Goal: Task Accomplishment & Management: Manage account settings

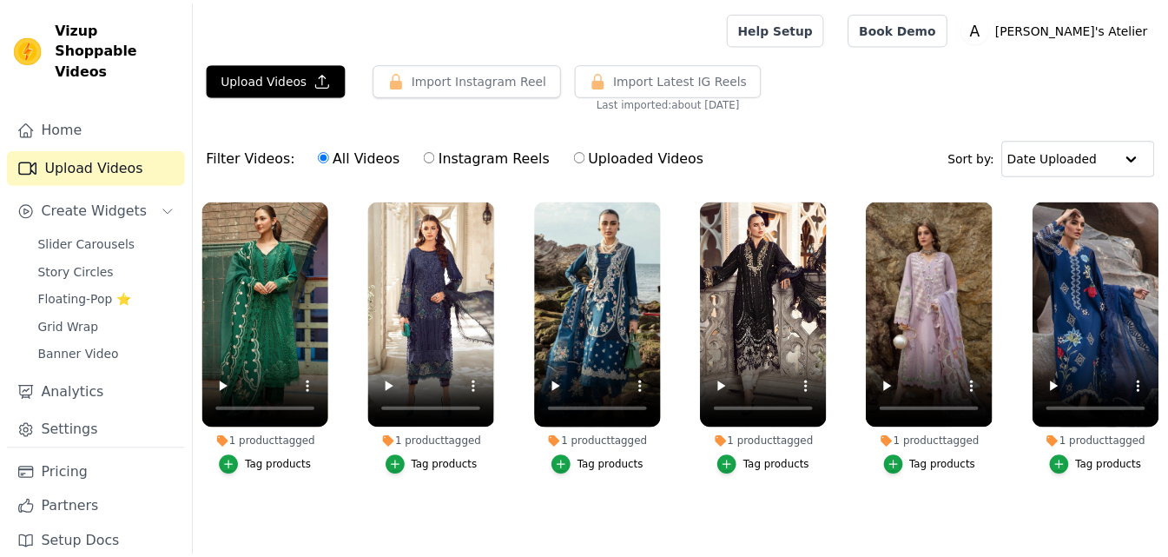
scroll to position [36, 0]
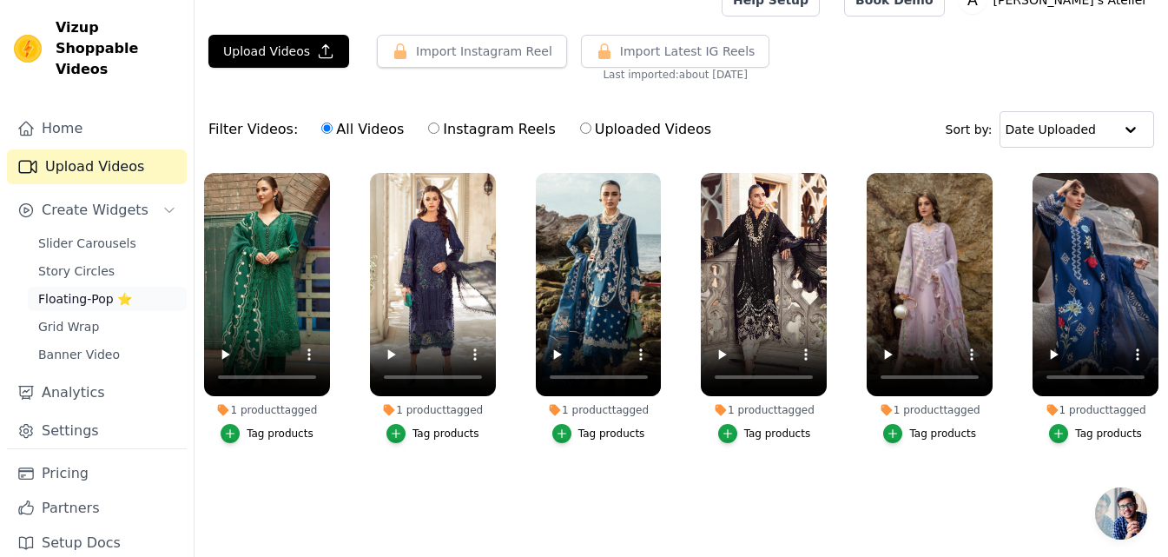
click at [81, 290] on span "Floating-Pop ⭐" at bounding box center [85, 298] width 94 height 17
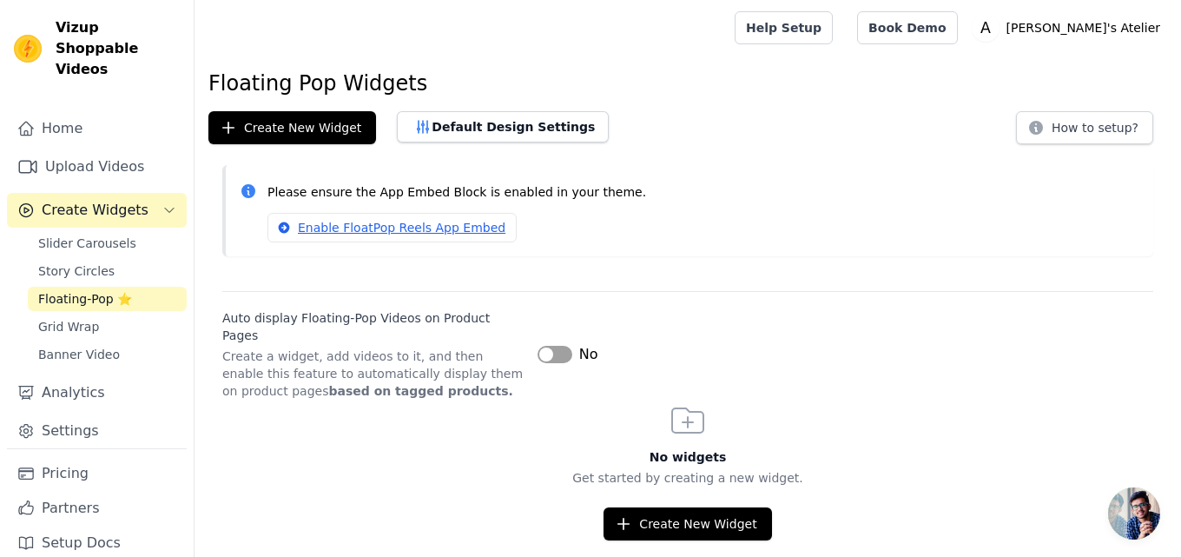
click at [84, 262] on div "Slider Carousels Story Circles Floating-Pop ⭐ Grid Wrap Banner Video" at bounding box center [107, 298] width 159 height 135
click at [89, 262] on span "Story Circles" at bounding box center [76, 270] width 76 height 17
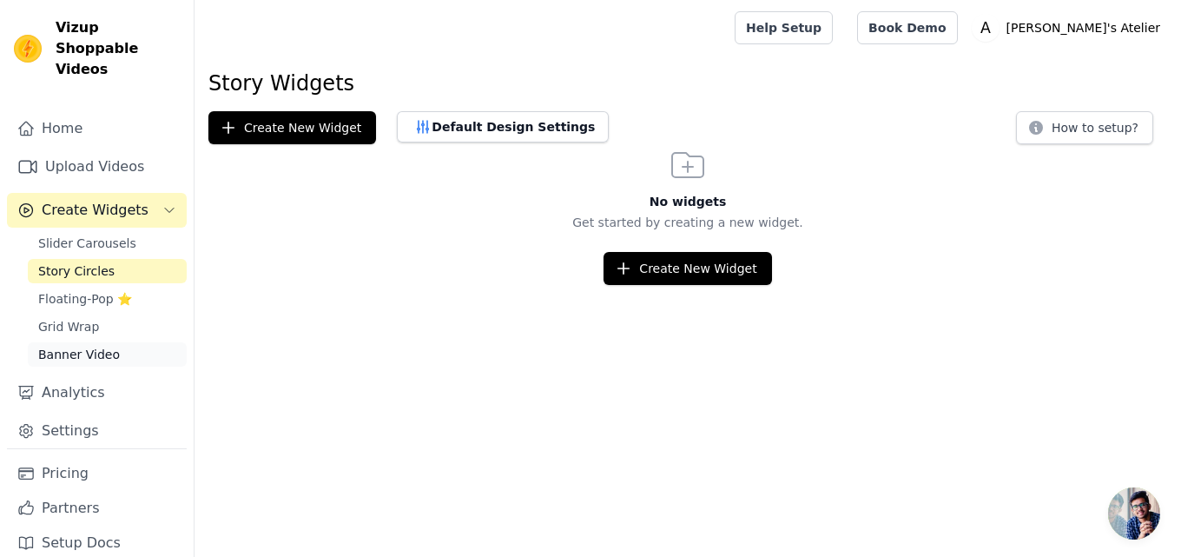
click at [96, 346] on span "Banner Video" at bounding box center [79, 354] width 82 height 17
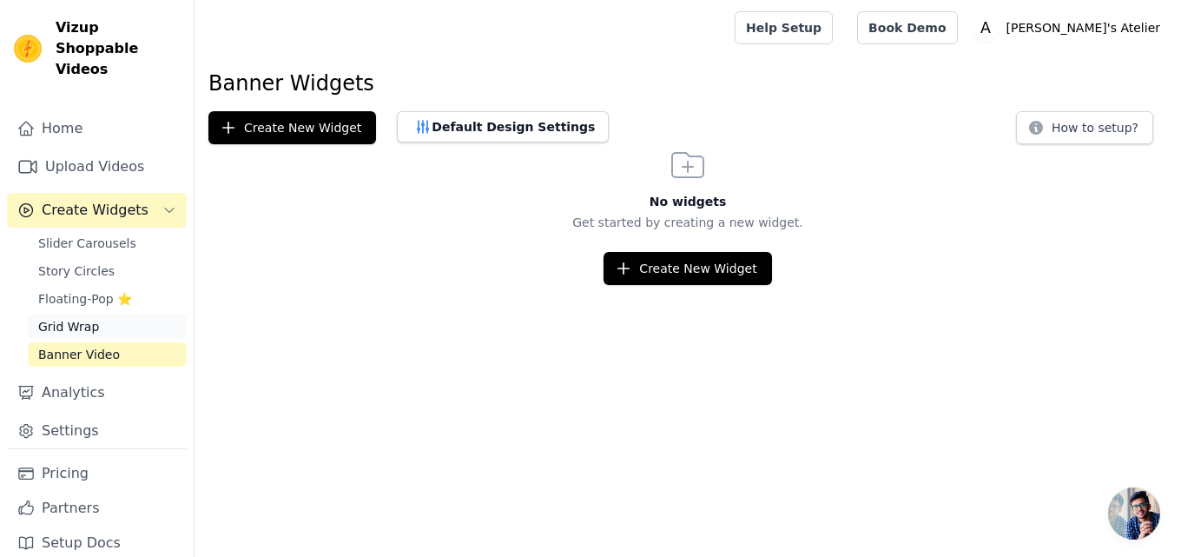
click at [75, 318] on span "Grid Wrap" at bounding box center [68, 326] width 61 height 17
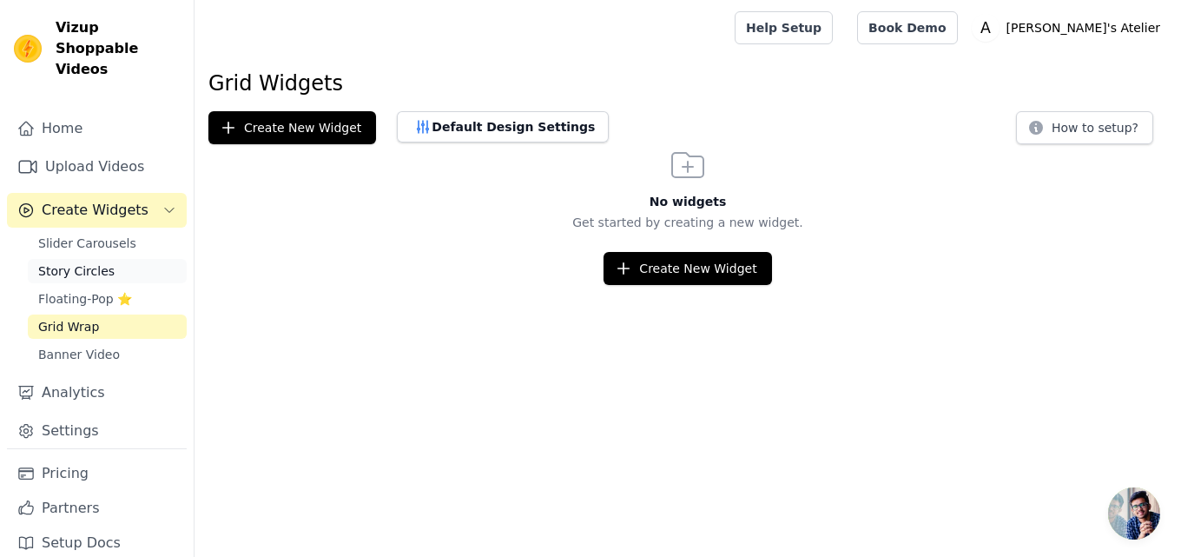
click at [89, 262] on span "Story Circles" at bounding box center [76, 270] width 76 height 17
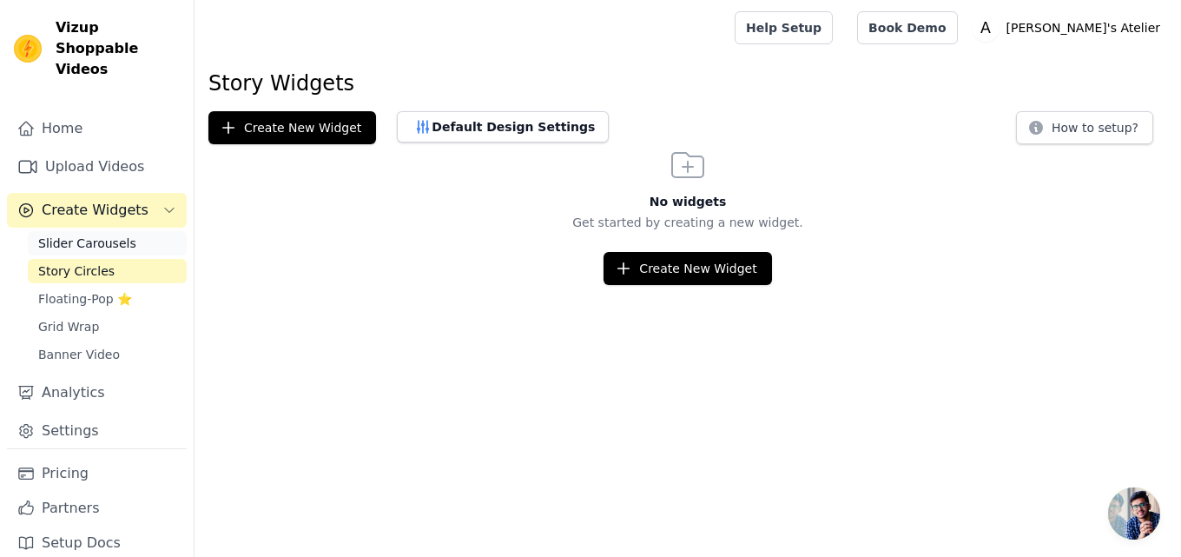
click at [116, 234] on span "Slider Carousels" at bounding box center [87, 242] width 98 height 17
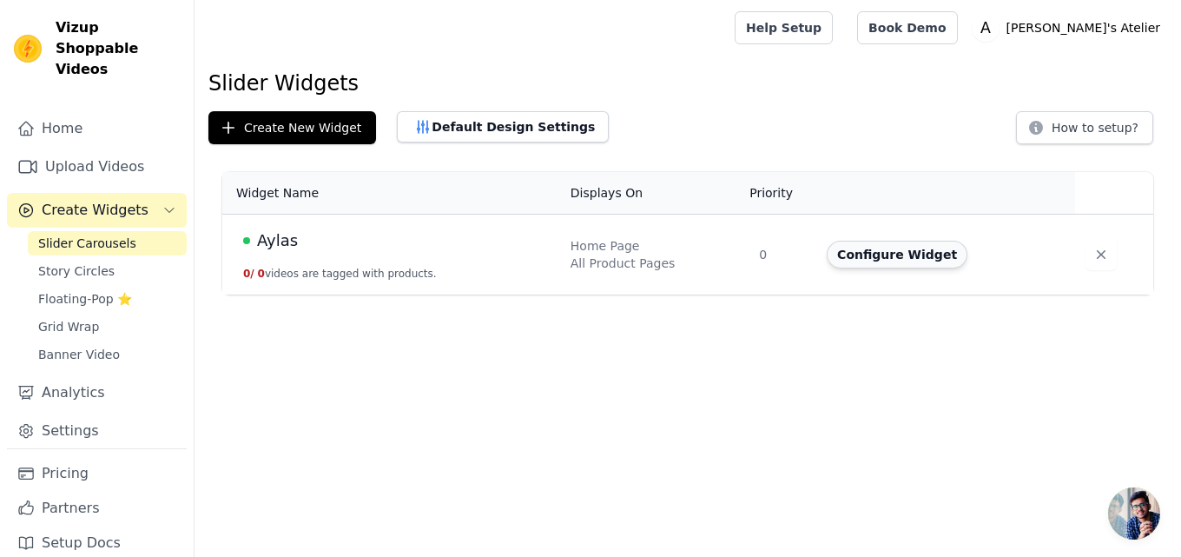
click at [842, 253] on button "Configure Widget" at bounding box center [897, 255] width 141 height 28
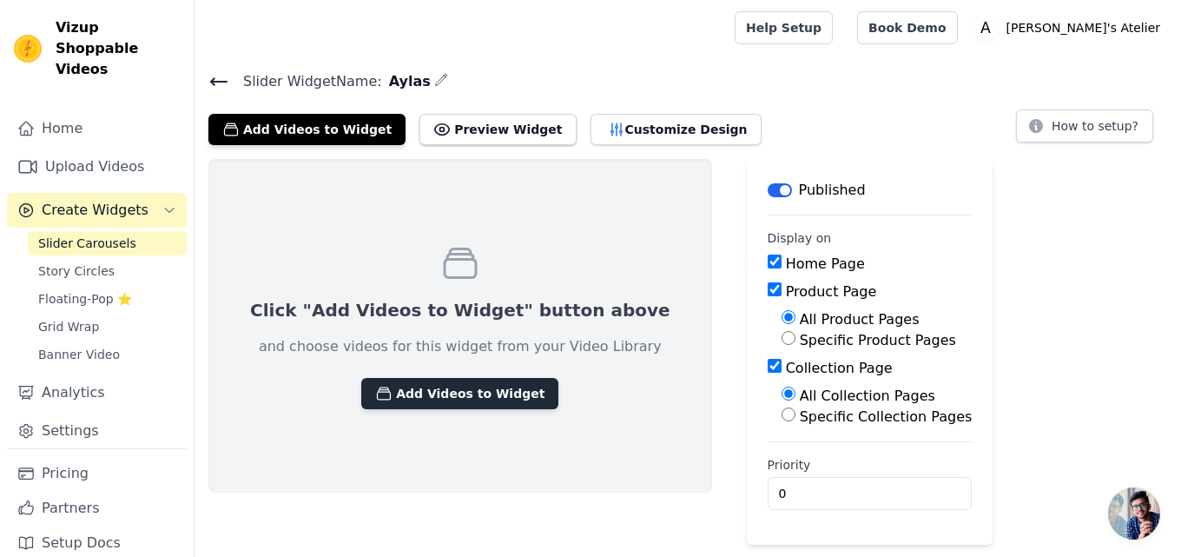
click at [446, 398] on button "Add Videos to Widget" at bounding box center [459, 393] width 197 height 31
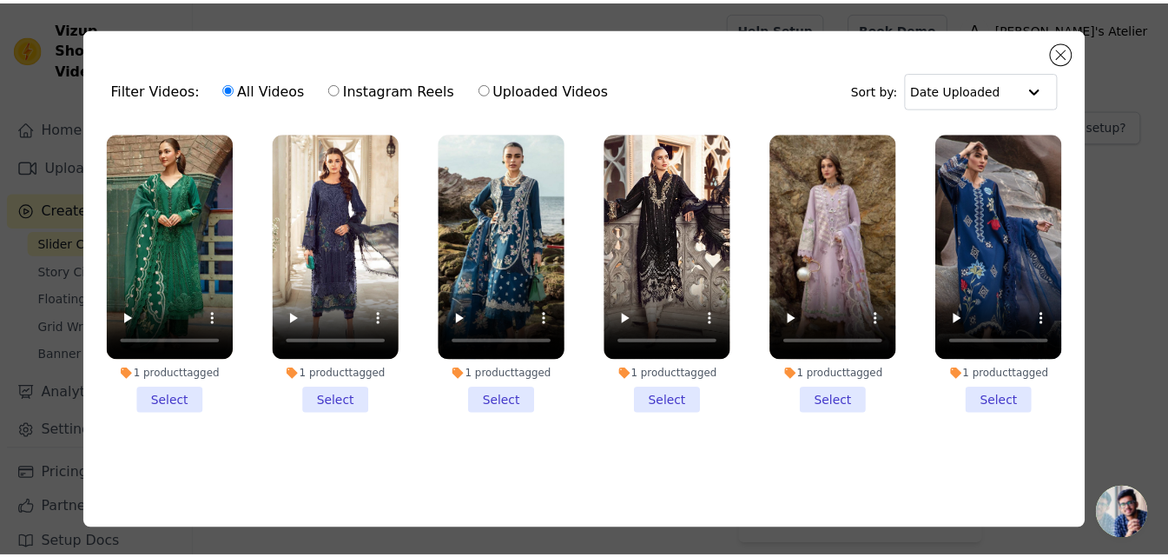
scroll to position [10, 0]
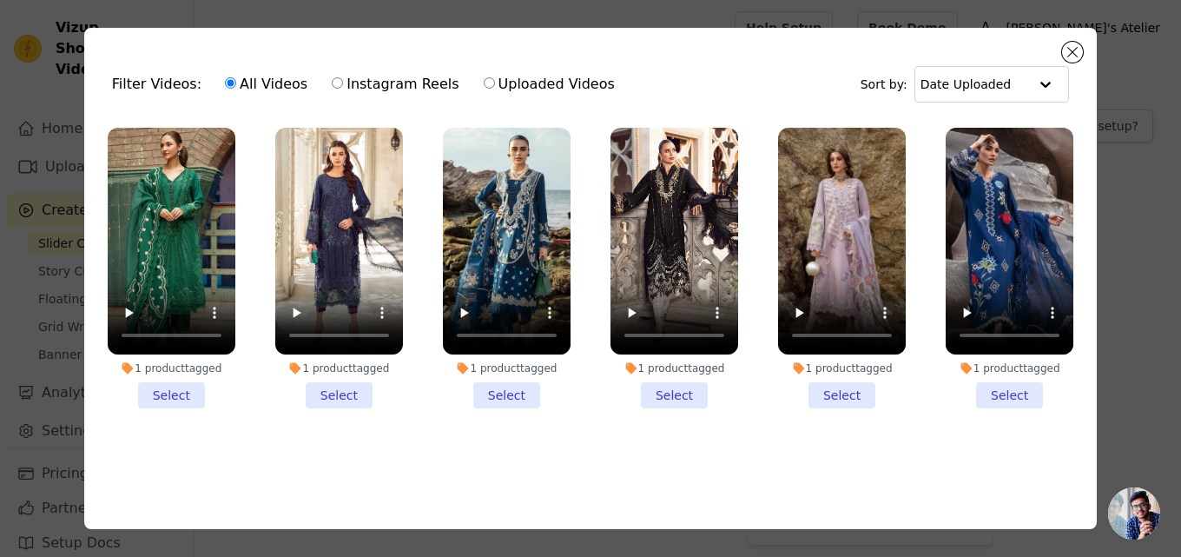
click at [1063, 60] on div "Filter Videos: All Videos Instagram Reels Uploaded Videos Sort by: Date Uploaded" at bounding box center [590, 84] width 985 height 68
click at [1070, 58] on button "Close modal" at bounding box center [1072, 52] width 21 height 21
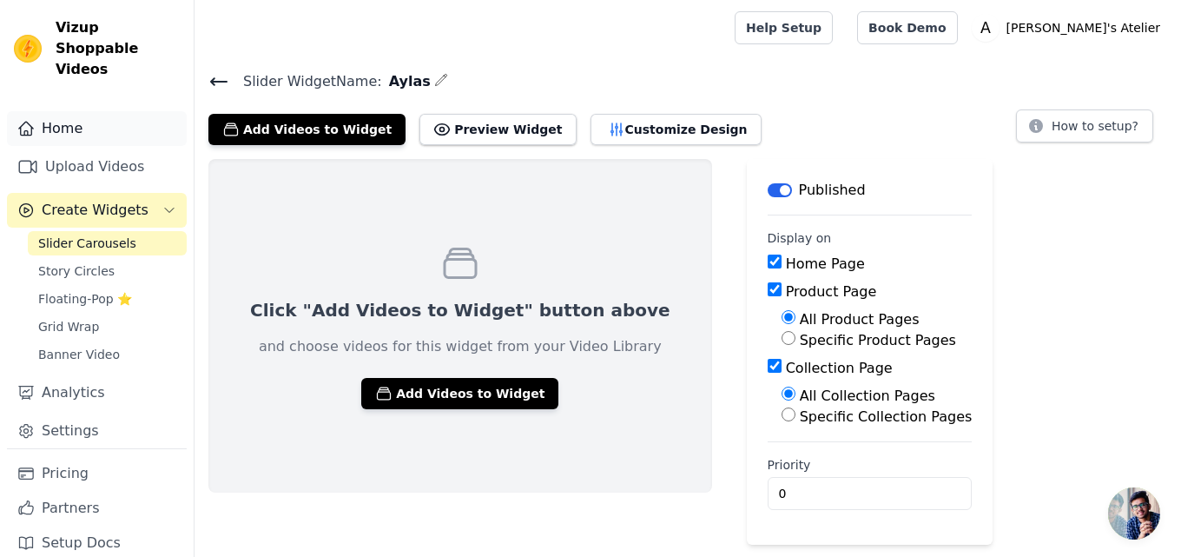
click at [57, 111] on link "Home" at bounding box center [97, 128] width 180 height 35
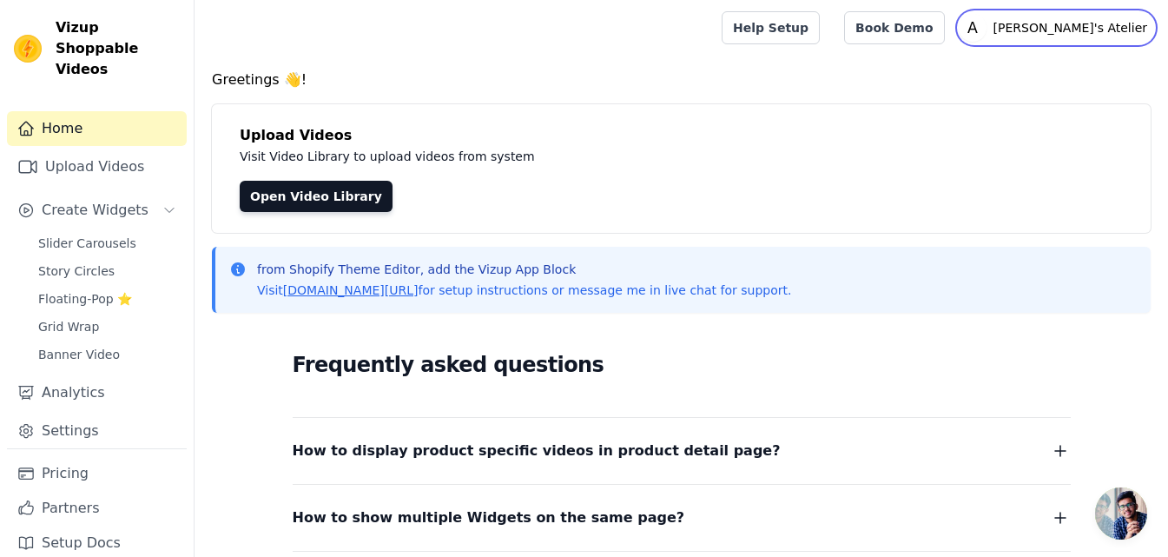
click at [1103, 18] on p "[PERSON_NAME]'s Atelier" at bounding box center [1071, 27] width 168 height 31
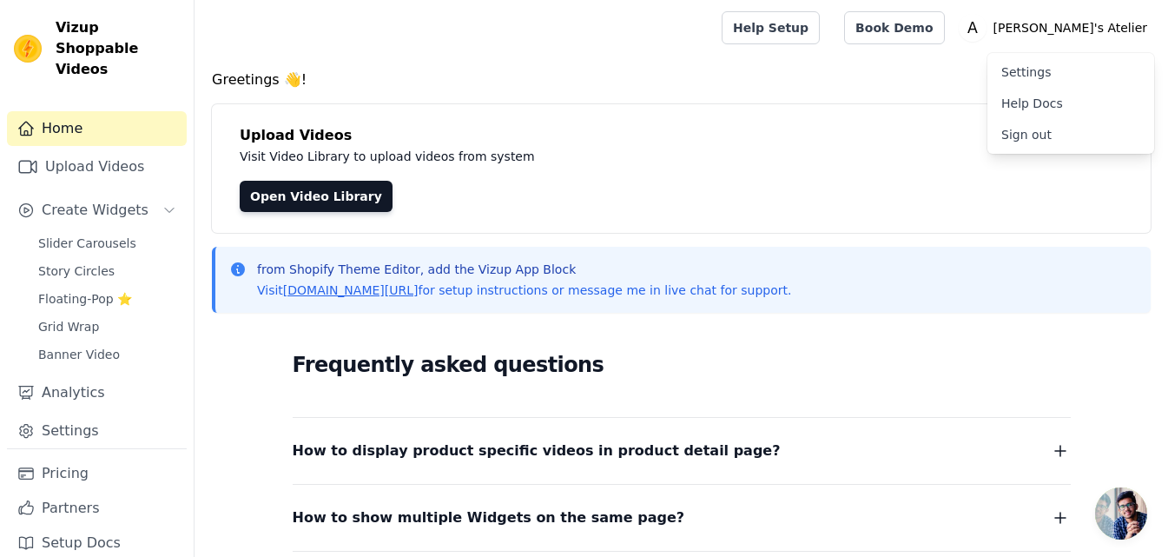
click at [1051, 75] on link "Settings" at bounding box center [1070, 71] width 167 height 31
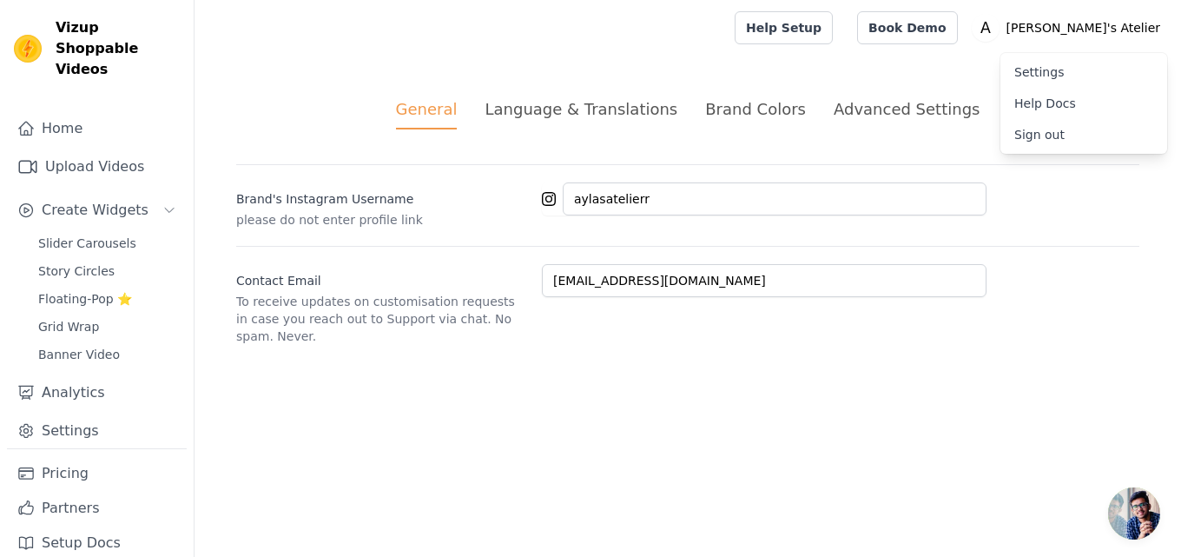
click at [674, 386] on html "Vizup Shoppable Videos Home Upload Videos Create Widgets Slider Carousels Story…" at bounding box center [590, 193] width 1181 height 386
click at [617, 122] on li "Language & Translations" at bounding box center [581, 113] width 193 height 32
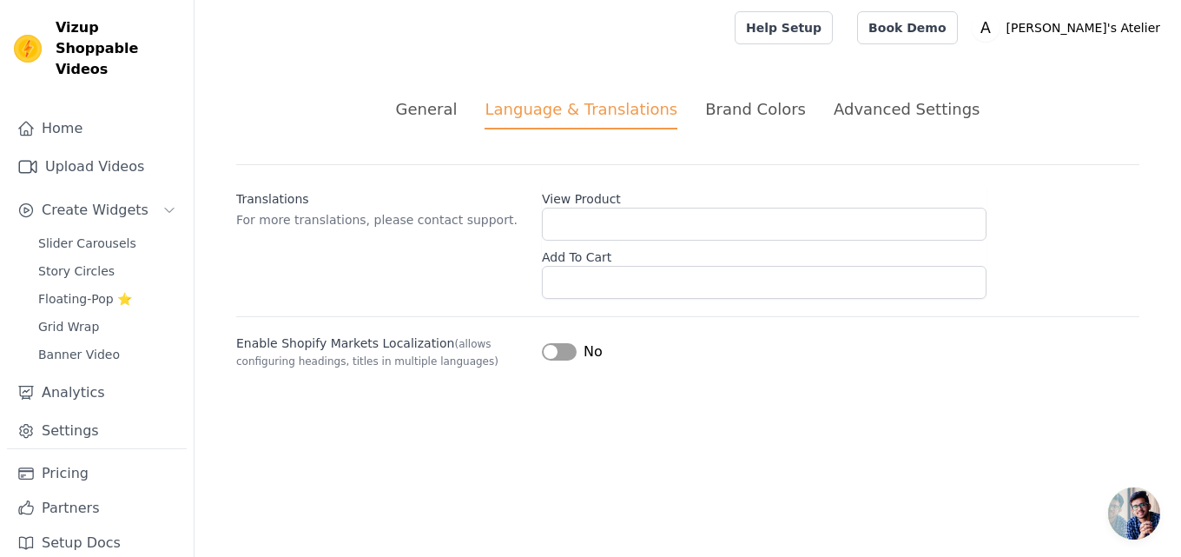
click at [728, 116] on div "Brand Colors" at bounding box center [755, 108] width 101 height 23
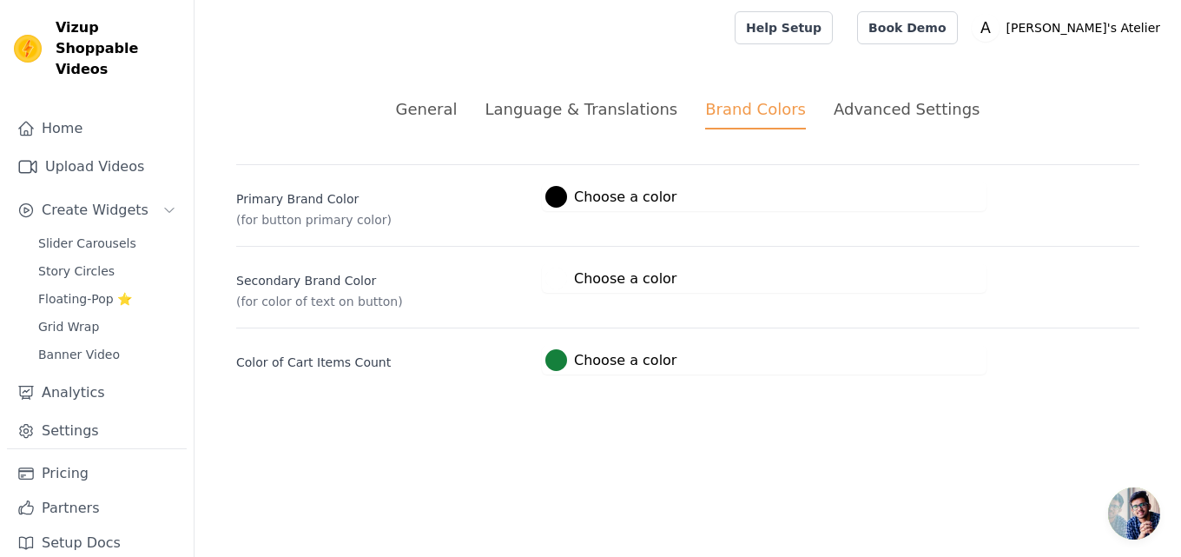
click at [861, 109] on div "Advanced Settings" at bounding box center [907, 108] width 146 height 23
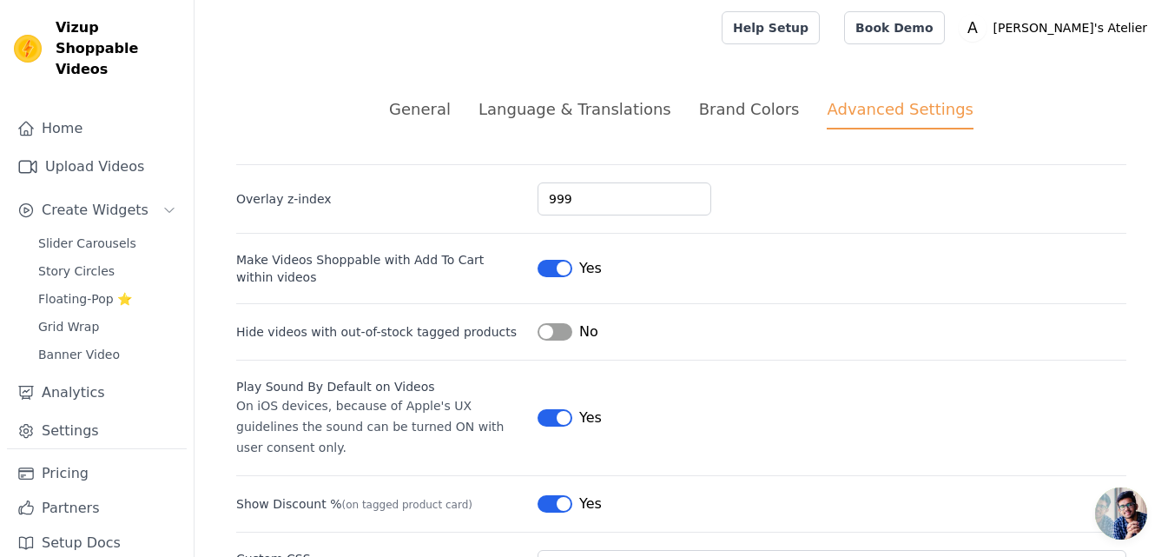
click at [776, 109] on div "Brand Colors" at bounding box center [749, 108] width 101 height 23
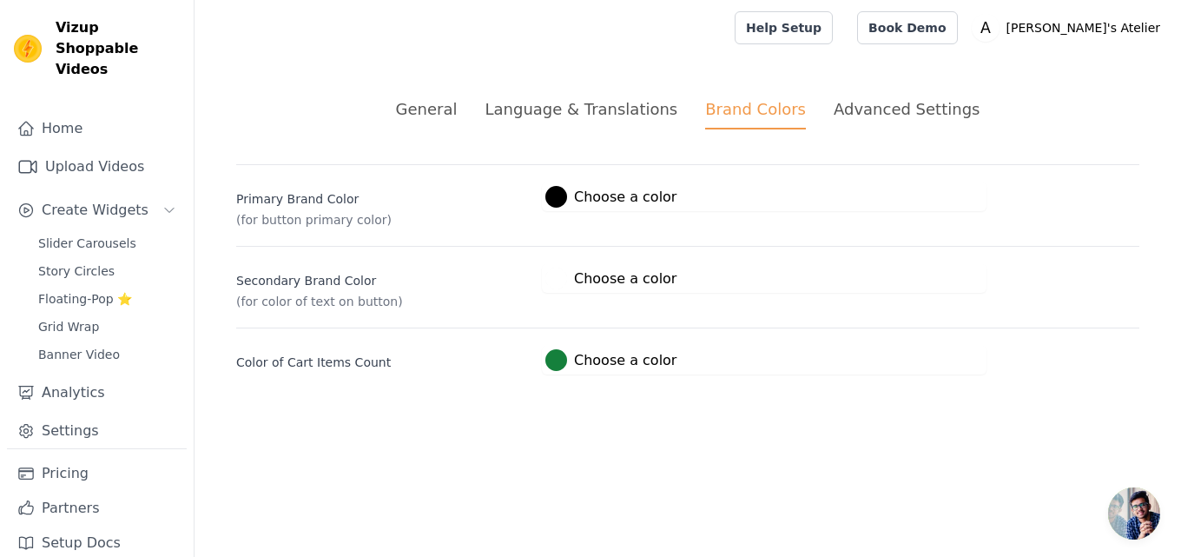
click at [595, 123] on li "Language & Translations" at bounding box center [581, 113] width 193 height 32
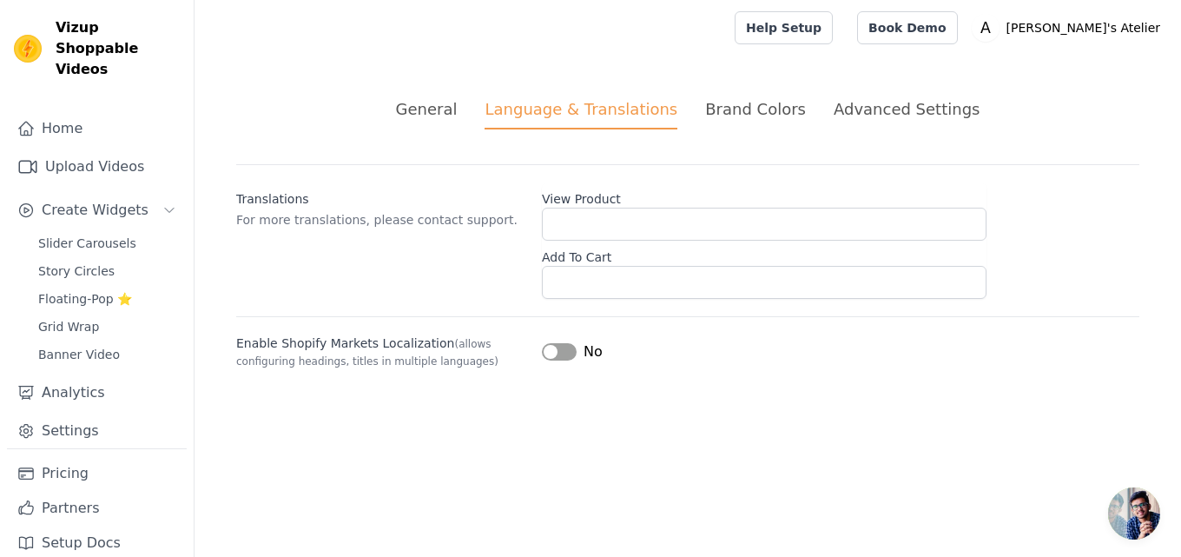
click at [452, 111] on div "General" at bounding box center [427, 108] width 62 height 23
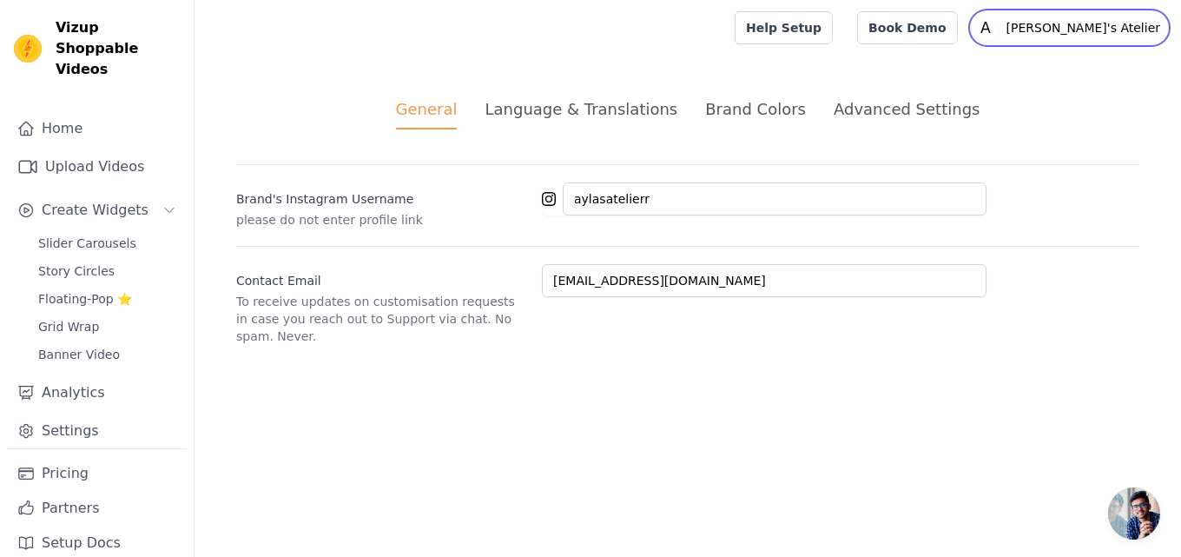
click at [1000, 33] on icon "A" at bounding box center [986, 28] width 28 height 28
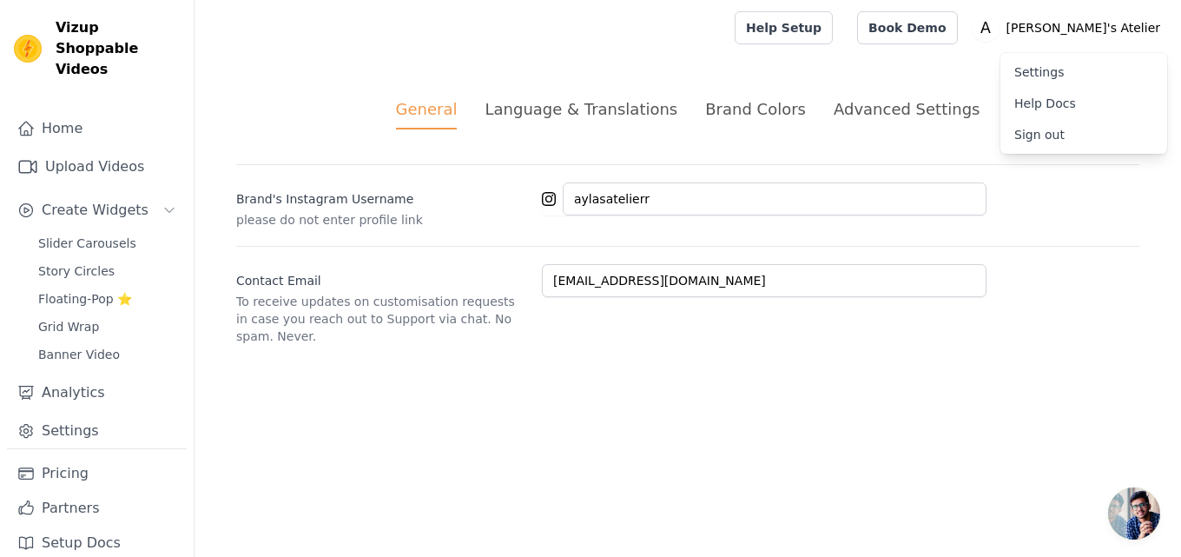
click at [1033, 73] on link "Settings" at bounding box center [1083, 71] width 167 height 31
click at [1027, 129] on link "Sign out" at bounding box center [1083, 134] width 167 height 31
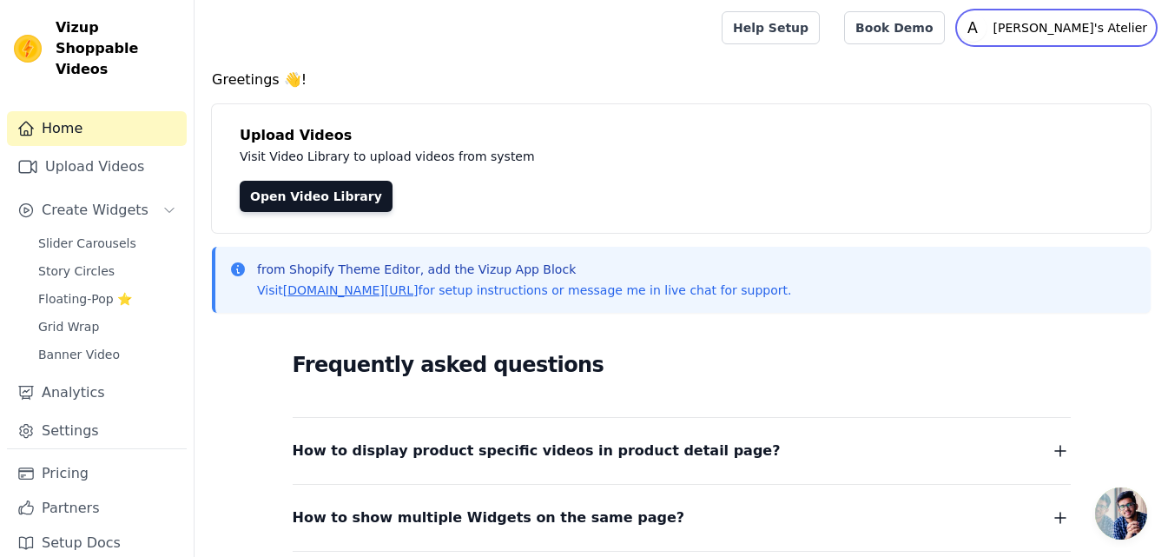
click at [1104, 34] on p "[PERSON_NAME]'s Atelier" at bounding box center [1071, 27] width 168 height 31
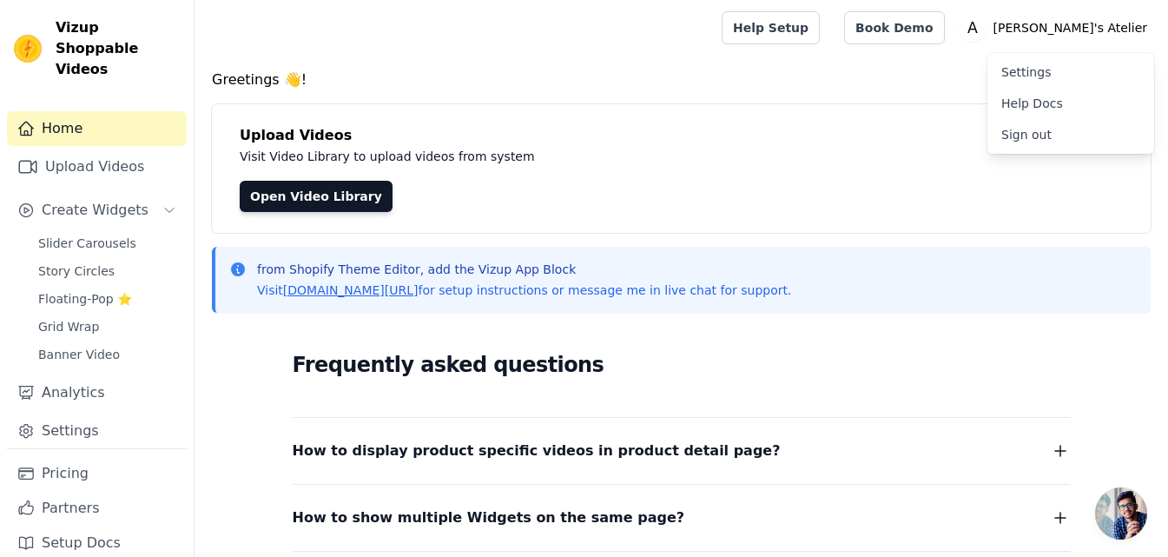
click at [1015, 72] on link "Settings" at bounding box center [1070, 71] width 167 height 31
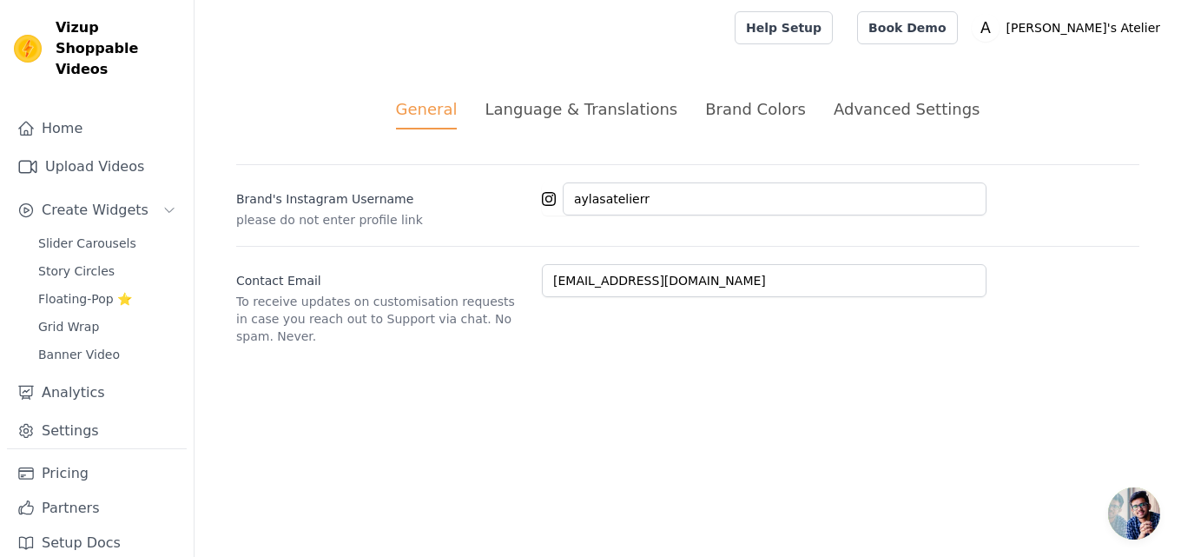
click at [565, 109] on div "Language & Translations" at bounding box center [581, 108] width 193 height 23
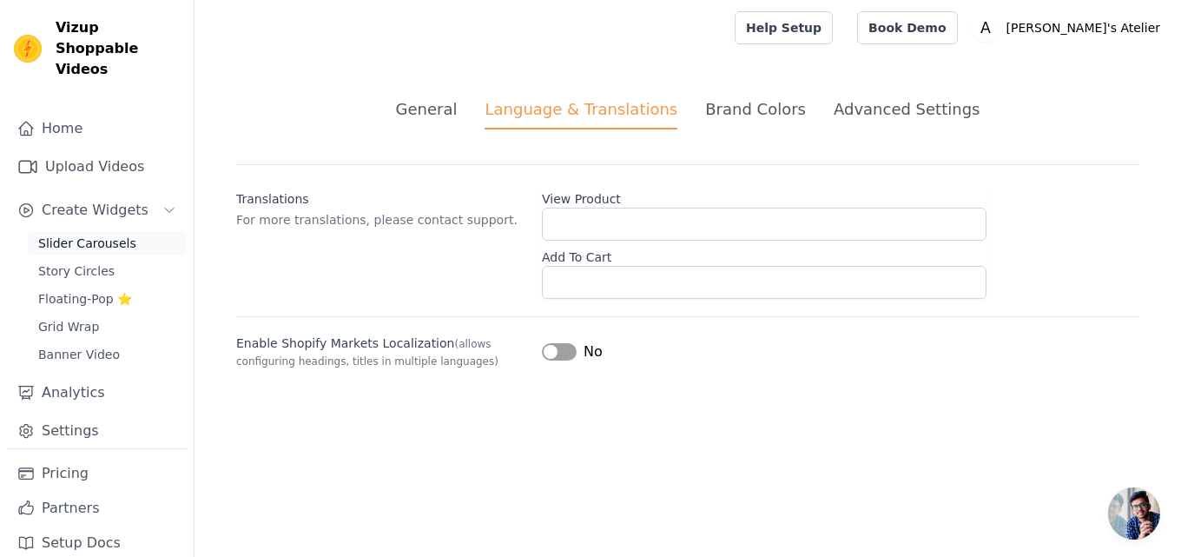
click at [58, 231] on link "Slider Carousels" at bounding box center [107, 243] width 159 height 24
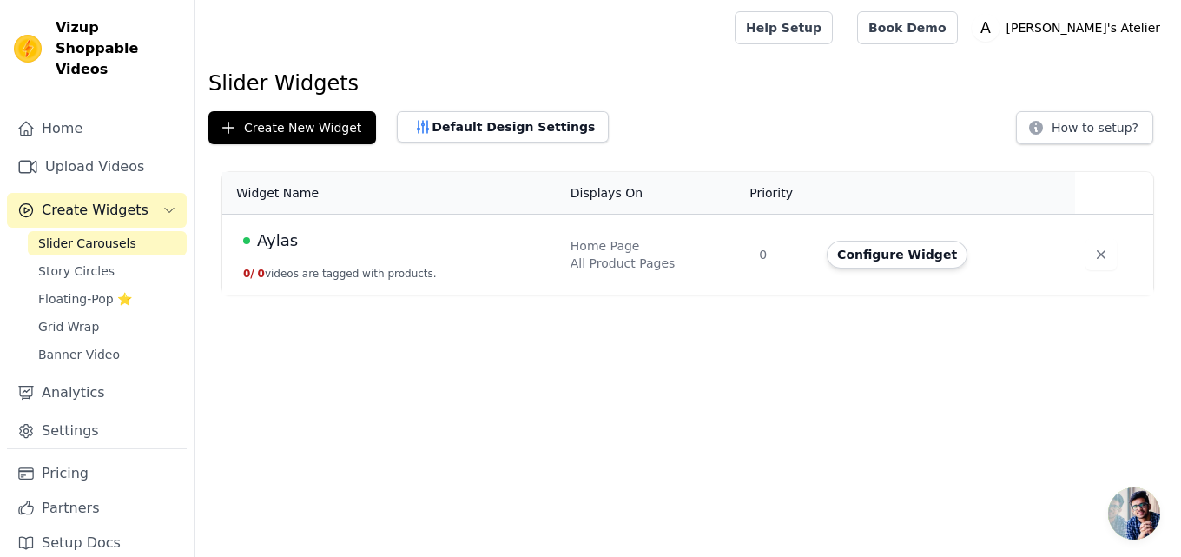
click at [50, 193] on button "Create Widgets" at bounding box center [97, 210] width 180 height 35
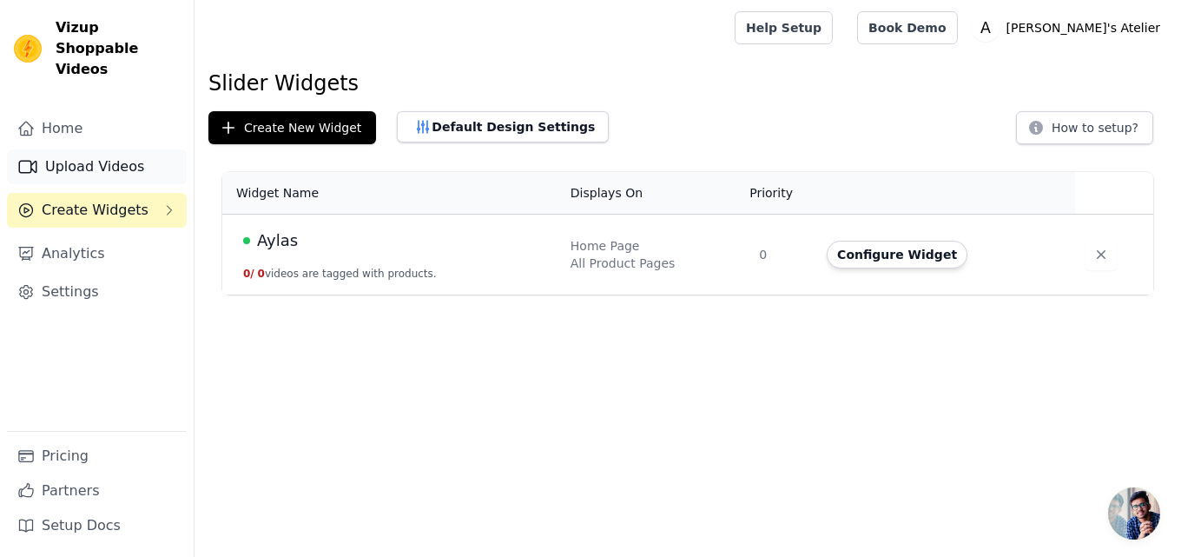
click at [56, 149] on link "Upload Videos" at bounding box center [97, 166] width 180 height 35
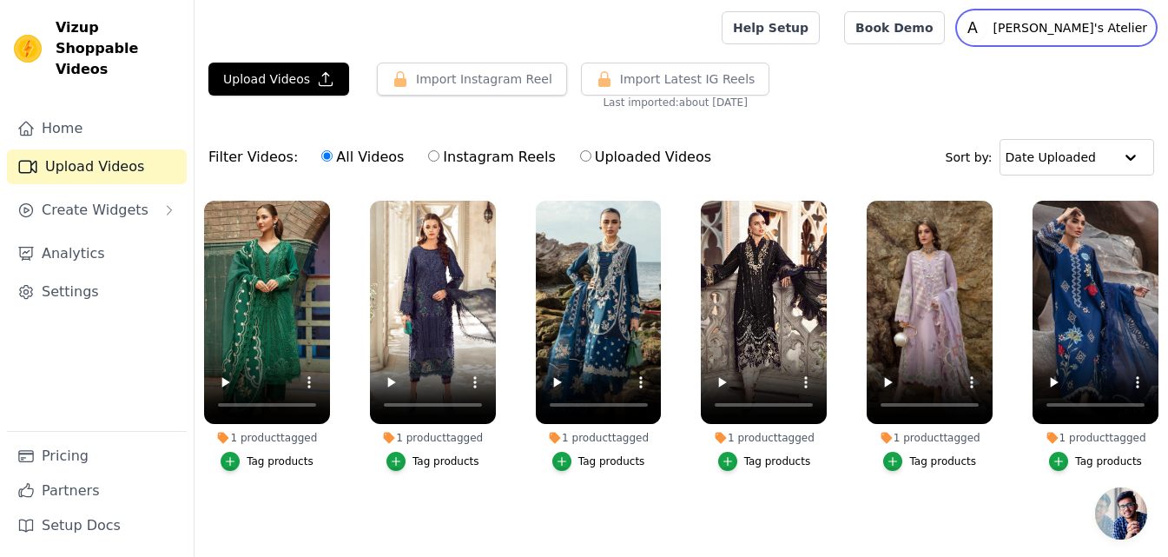
click at [1091, 27] on p "[PERSON_NAME]'s Atelier" at bounding box center [1071, 27] width 168 height 31
click at [1014, 71] on link "Settings" at bounding box center [1070, 71] width 167 height 31
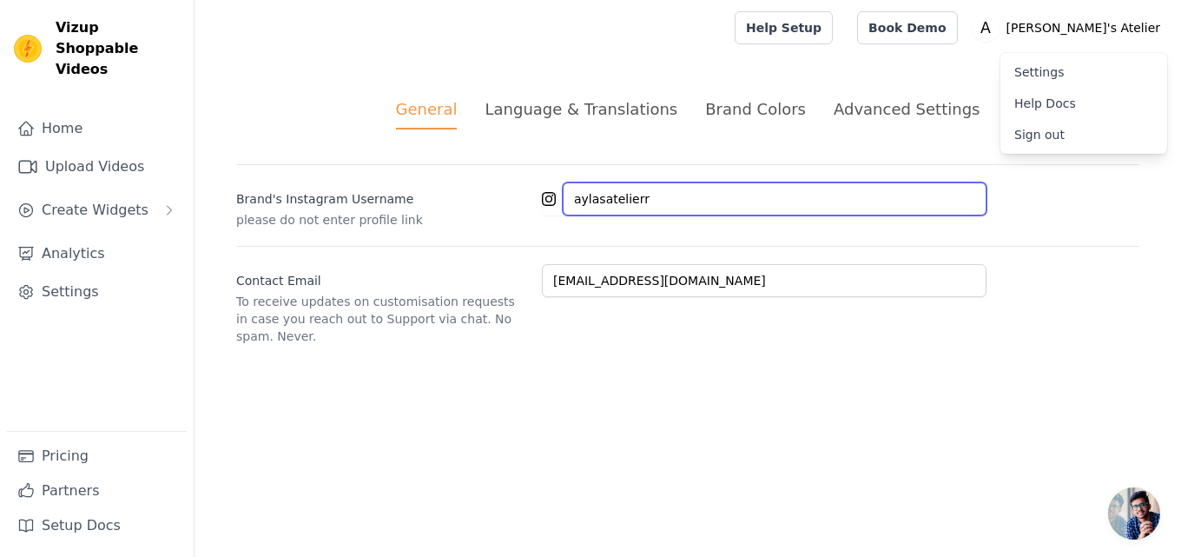
drag, startPoint x: 671, startPoint y: 201, endPoint x: 251, endPoint y: 274, distance: 426.6
click at [251, 274] on div "Brand's Instagram Username please do not enter profile link aylasatelierr Conta…" at bounding box center [687, 254] width 903 height 181
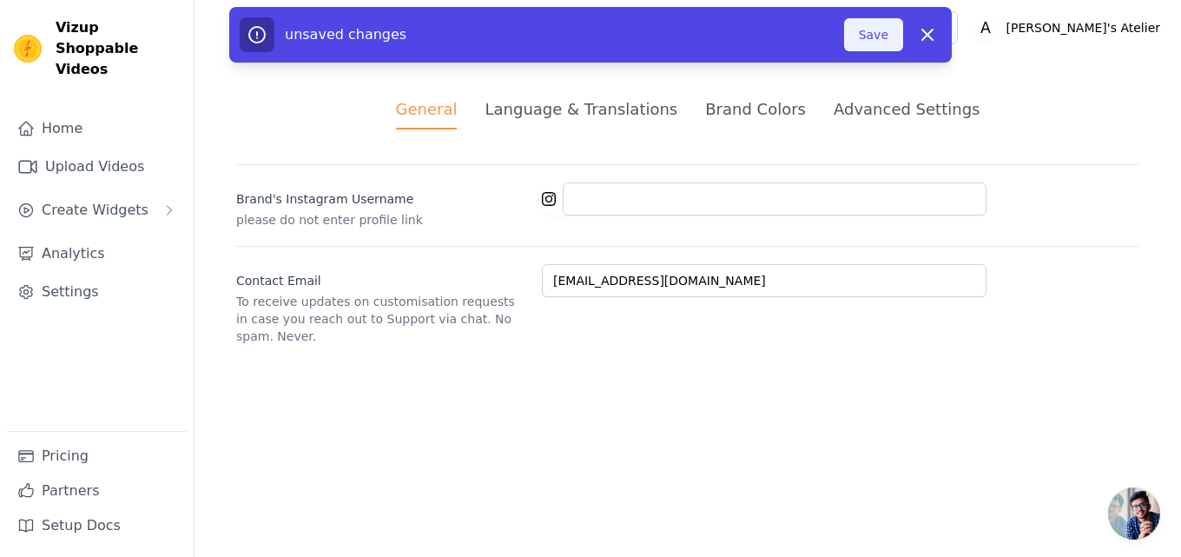
click at [856, 35] on button "Save" at bounding box center [873, 34] width 59 height 33
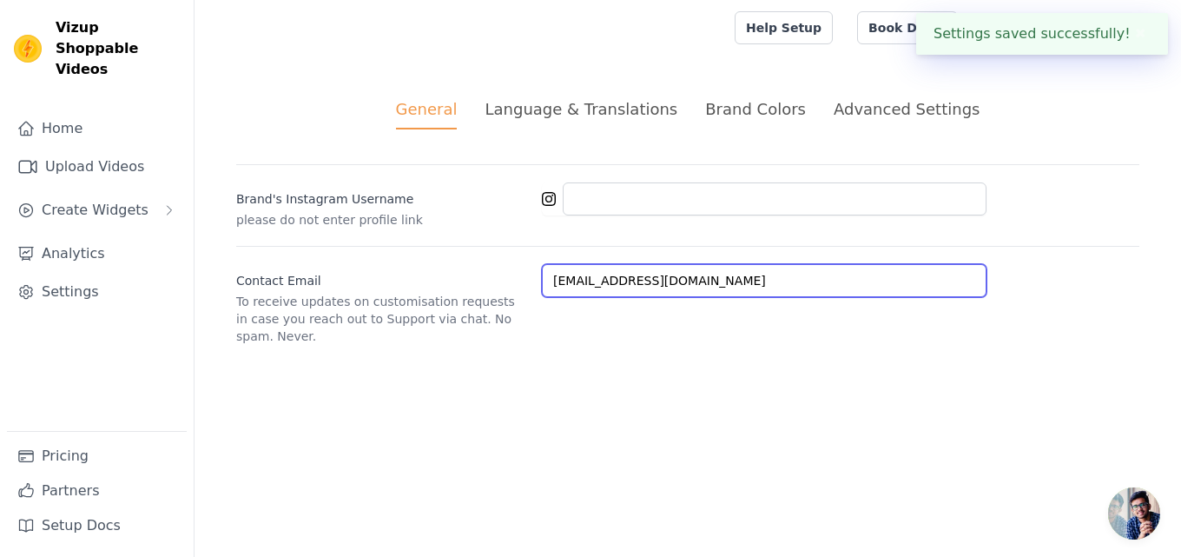
drag, startPoint x: 711, startPoint y: 271, endPoint x: 281, endPoint y: 362, distance: 439.5
click at [281, 362] on div "General Language & Translations Brand Colors Advanced Settings unsaved changes …" at bounding box center [688, 221] width 987 height 331
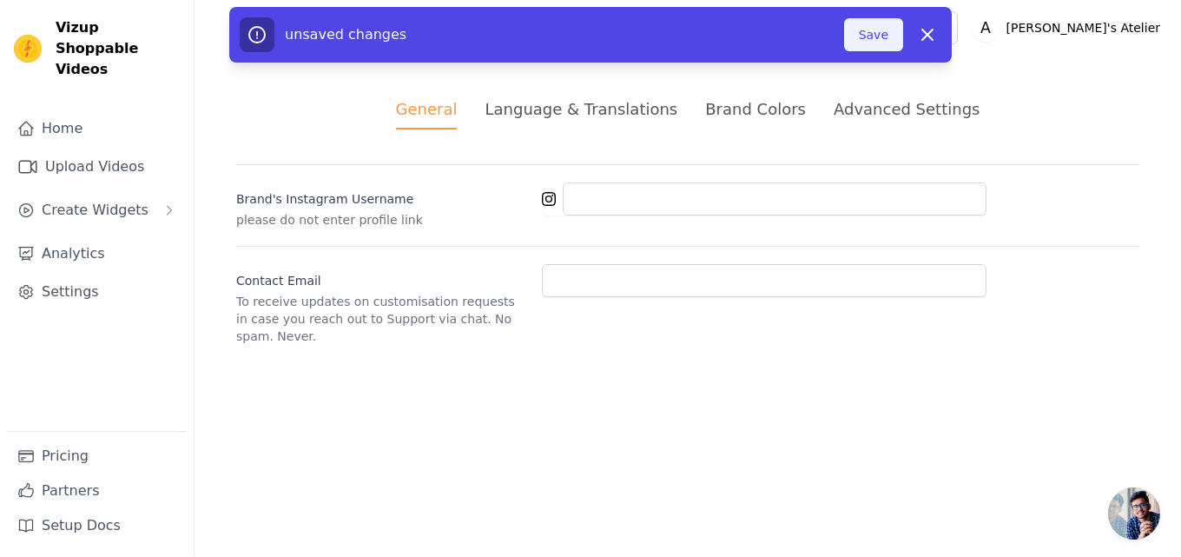
click at [868, 23] on button "Save" at bounding box center [873, 34] width 59 height 33
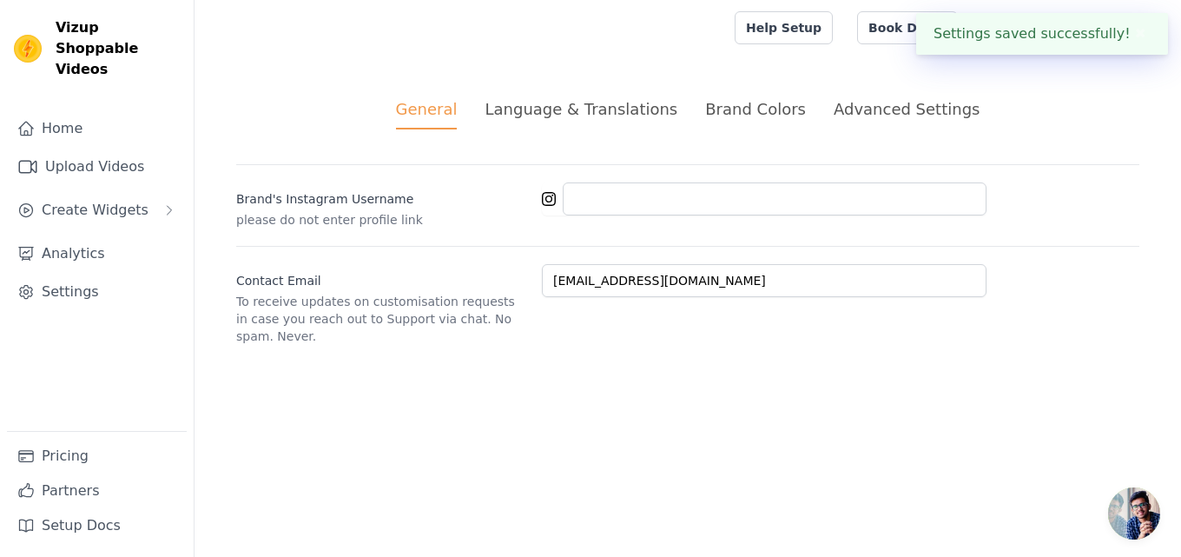
click at [606, 122] on li "Language & Translations" at bounding box center [581, 113] width 193 height 32
